Goal: Task Accomplishment & Management: Manage account settings

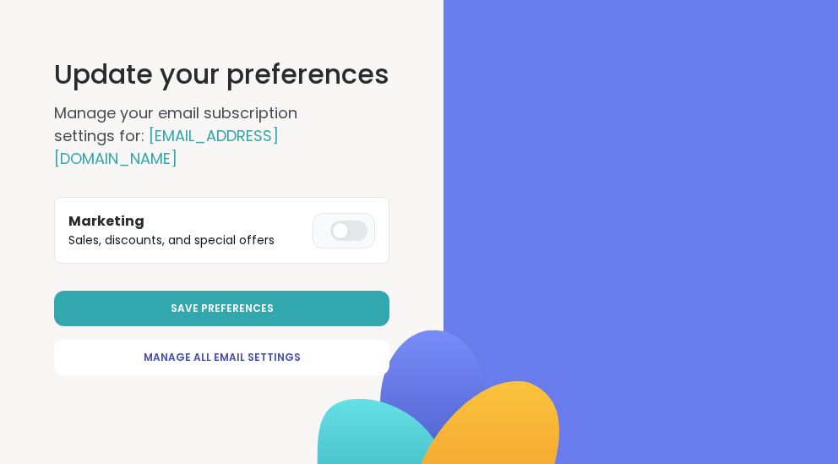
click at [354, 220] on div at bounding box center [348, 230] width 37 height 20
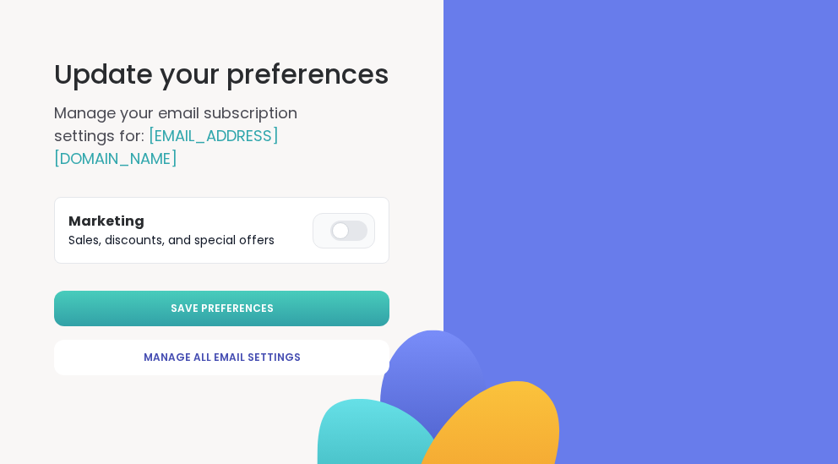
click at [254, 301] on span "Save Preferences" at bounding box center [222, 308] width 103 height 15
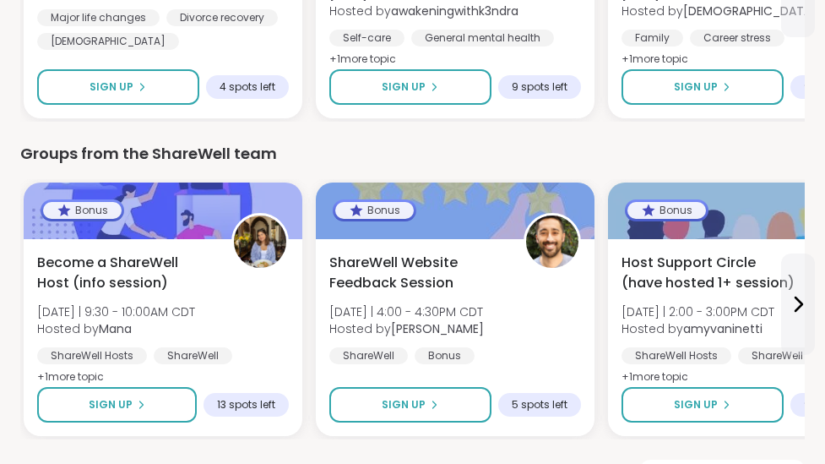
scroll to position [1108, 0]
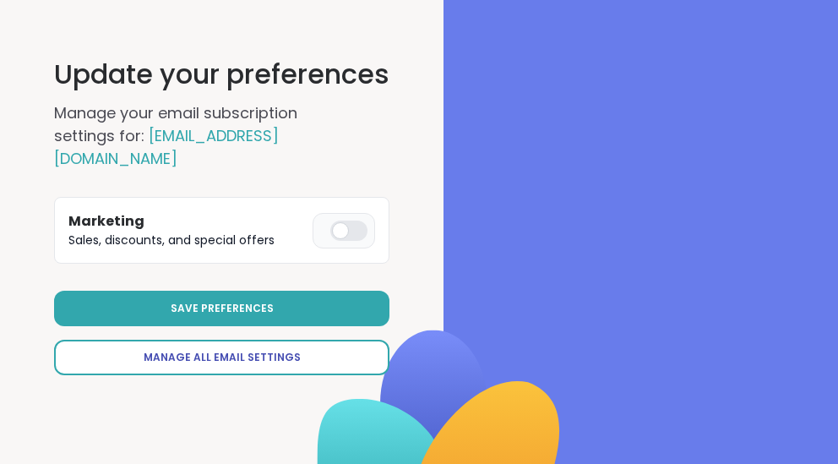
click at [285, 350] on span "Manage All Email Settings" at bounding box center [222, 357] width 157 height 15
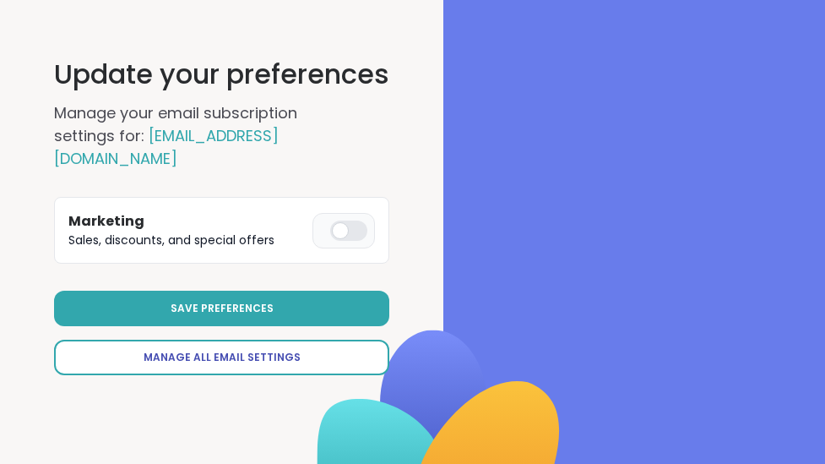
select select "**"
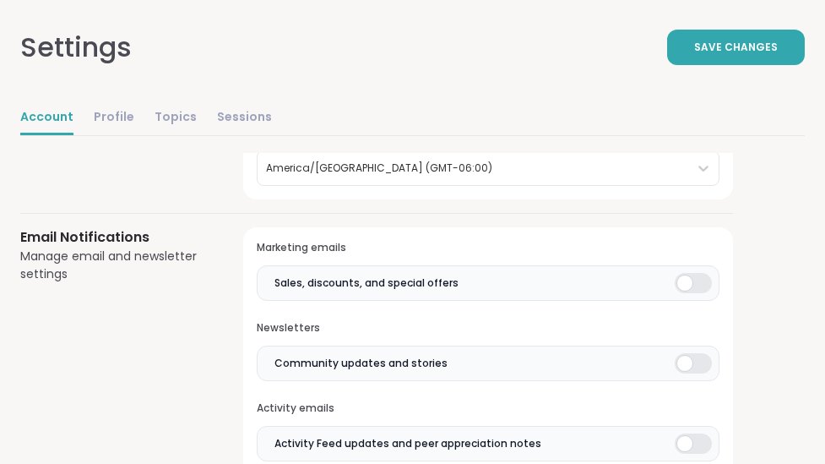
scroll to position [385, 0]
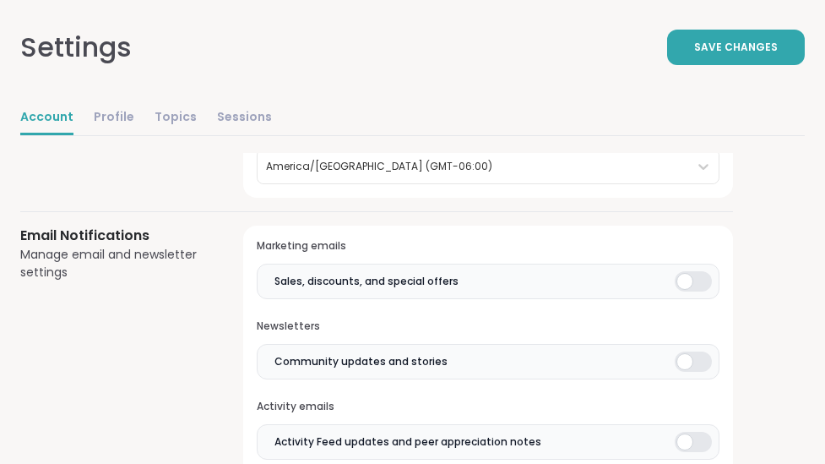
click at [699, 365] on div at bounding box center [693, 361] width 37 height 20
click at [691, 433] on div at bounding box center [693, 441] width 37 height 20
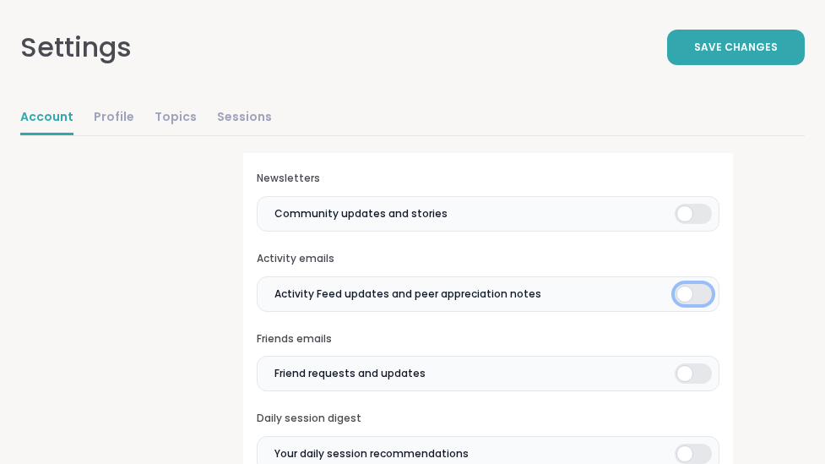
scroll to position [545, 0]
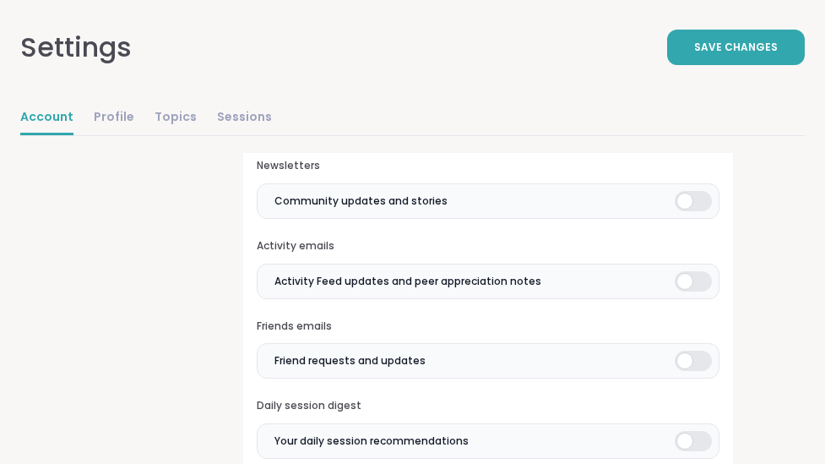
click at [686, 359] on div at bounding box center [693, 360] width 37 height 20
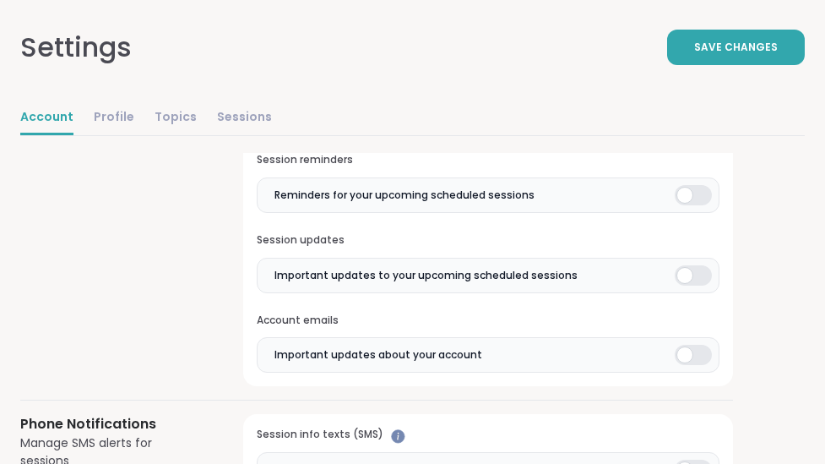
click at [691, 360] on div at bounding box center [693, 354] width 37 height 20
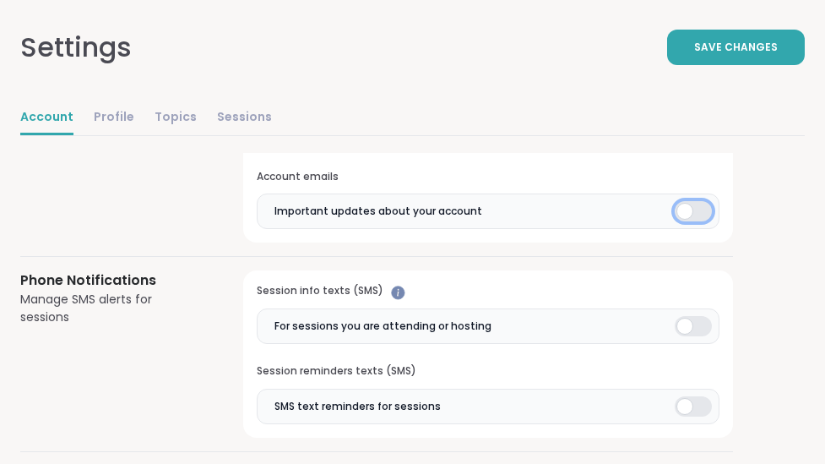
scroll to position [1106, 0]
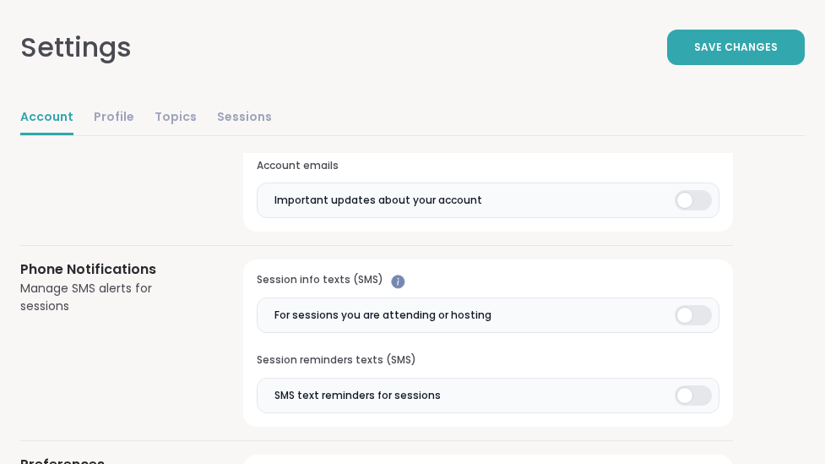
click at [701, 313] on div at bounding box center [693, 315] width 37 height 20
click at [692, 400] on div at bounding box center [693, 395] width 37 height 20
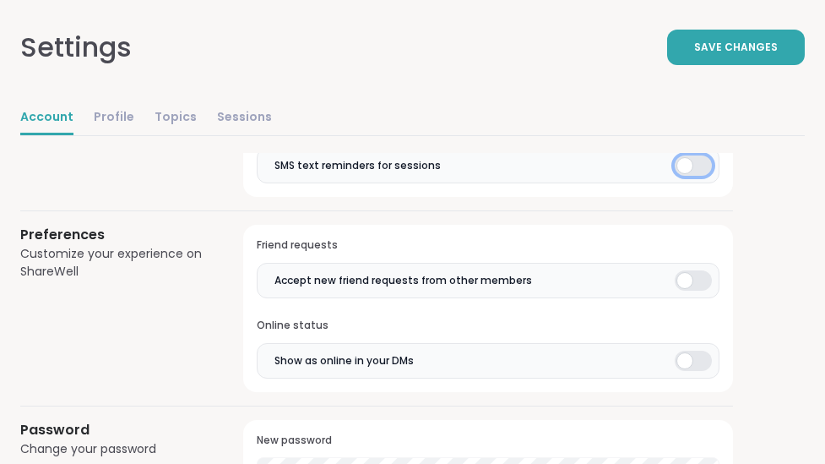
scroll to position [1336, 0]
click at [697, 279] on div at bounding box center [693, 280] width 37 height 20
click at [697, 358] on div at bounding box center [693, 360] width 37 height 20
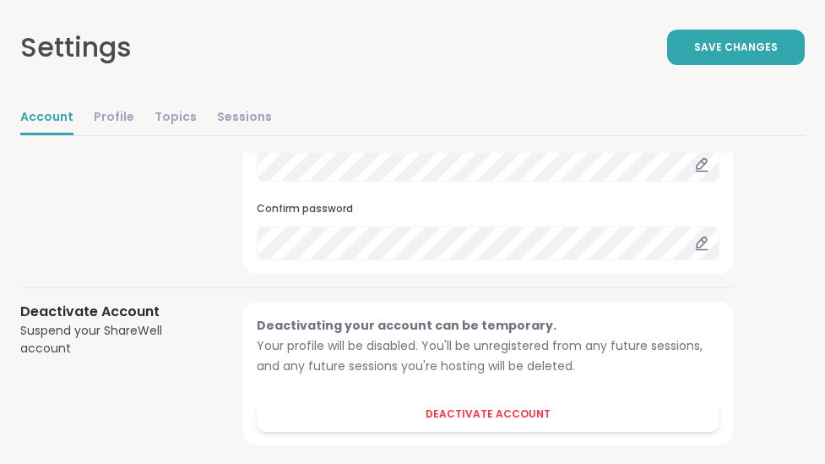
scroll to position [1667, 0]
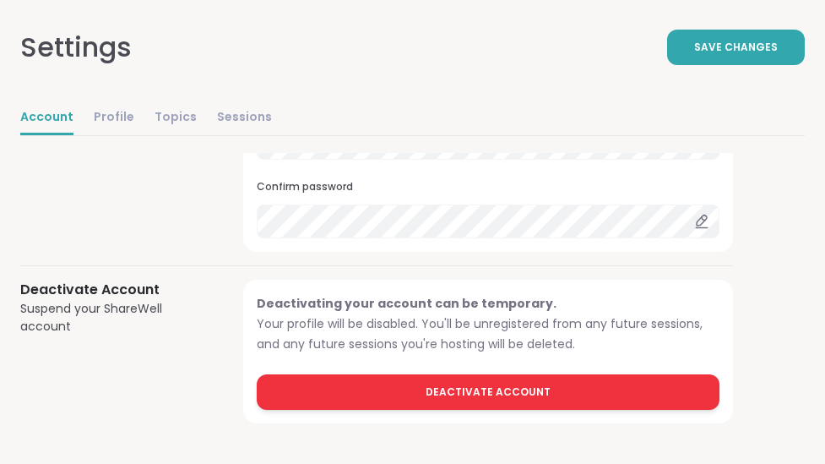
click at [526, 392] on span "Deactivate Account" at bounding box center [488, 391] width 125 height 15
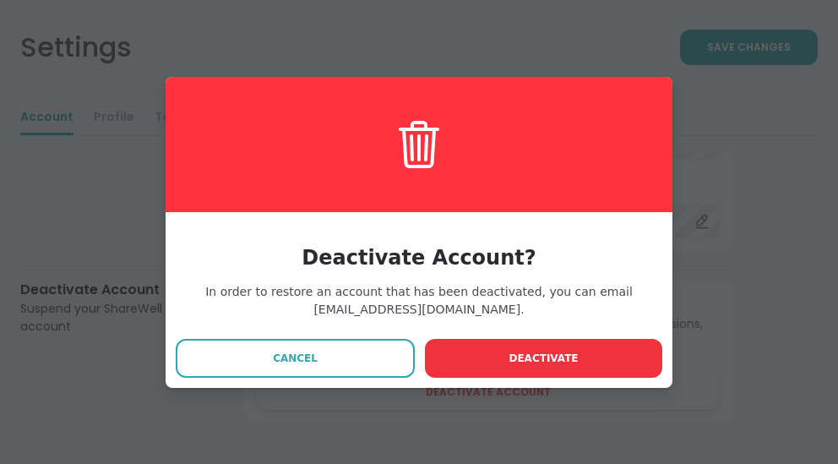
click at [528, 360] on span "Deactivate" at bounding box center [542, 357] width 69 height 15
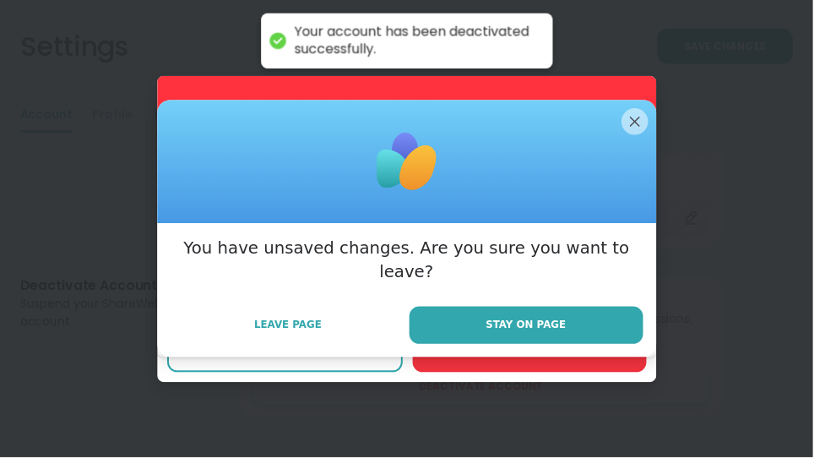
scroll to position [0, 0]
